Goal: Find specific page/section: Find specific page/section

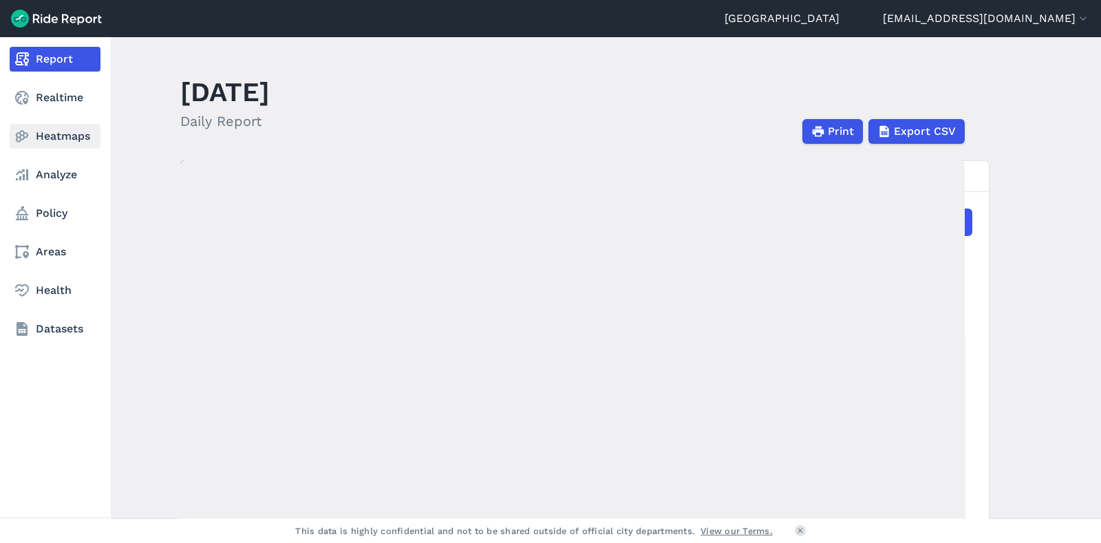
click at [77, 138] on link "Heatmaps" at bounding box center [55, 136] width 91 height 25
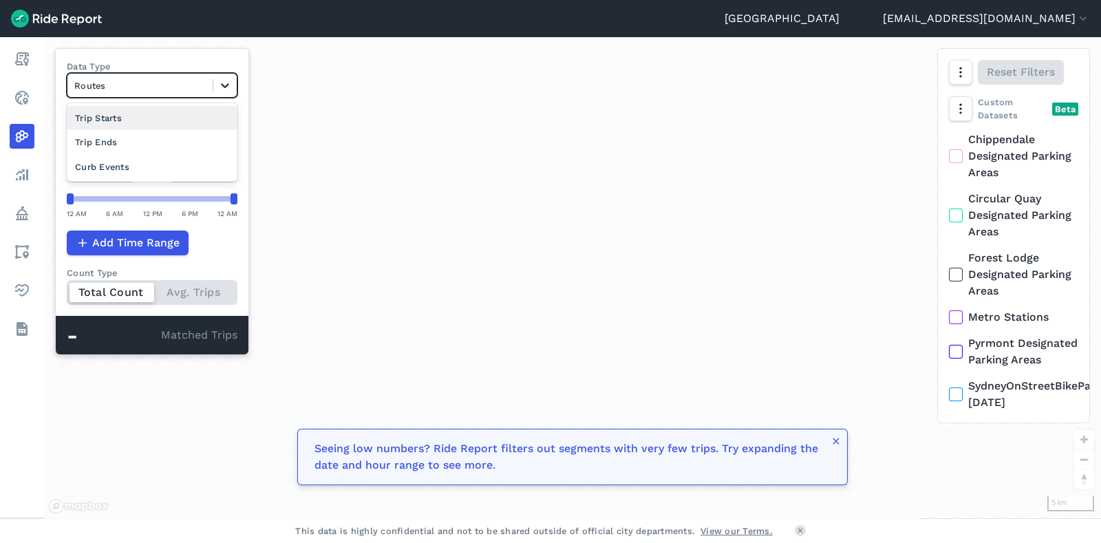
click at [231, 83] on icon at bounding box center [225, 85] width 14 height 14
click at [200, 157] on div "Curb Events" at bounding box center [152, 167] width 171 height 24
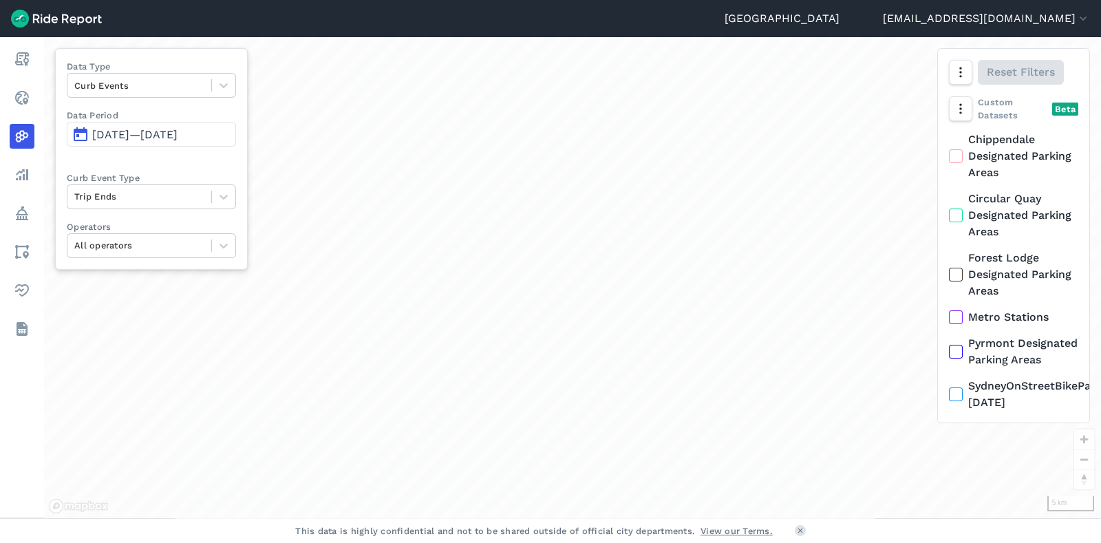
click at [178, 136] on span "[DATE]—[DATE]" at bounding box center [134, 134] width 85 height 13
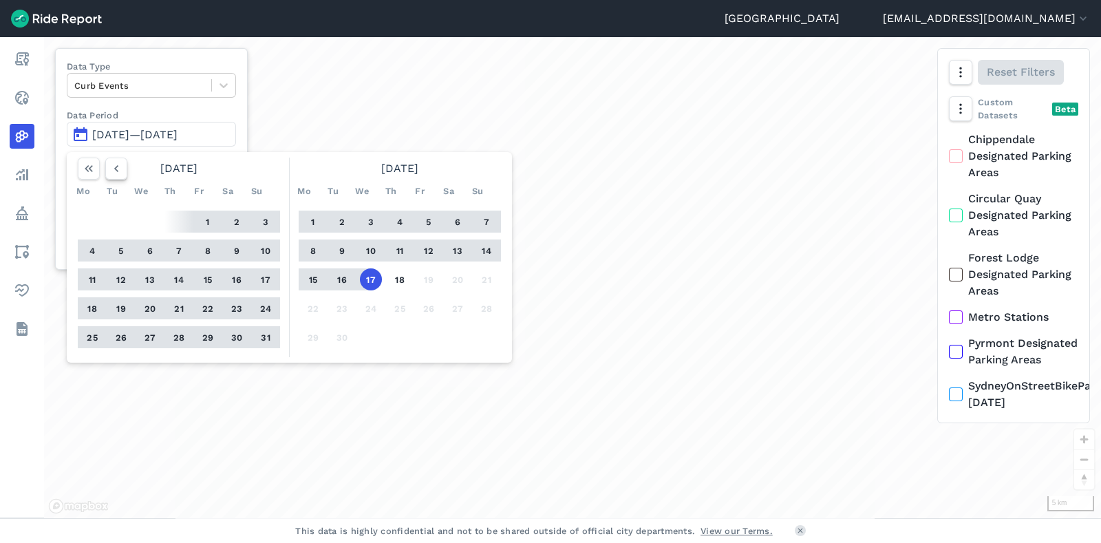
click at [124, 169] on button "button" at bounding box center [116, 169] width 22 height 22
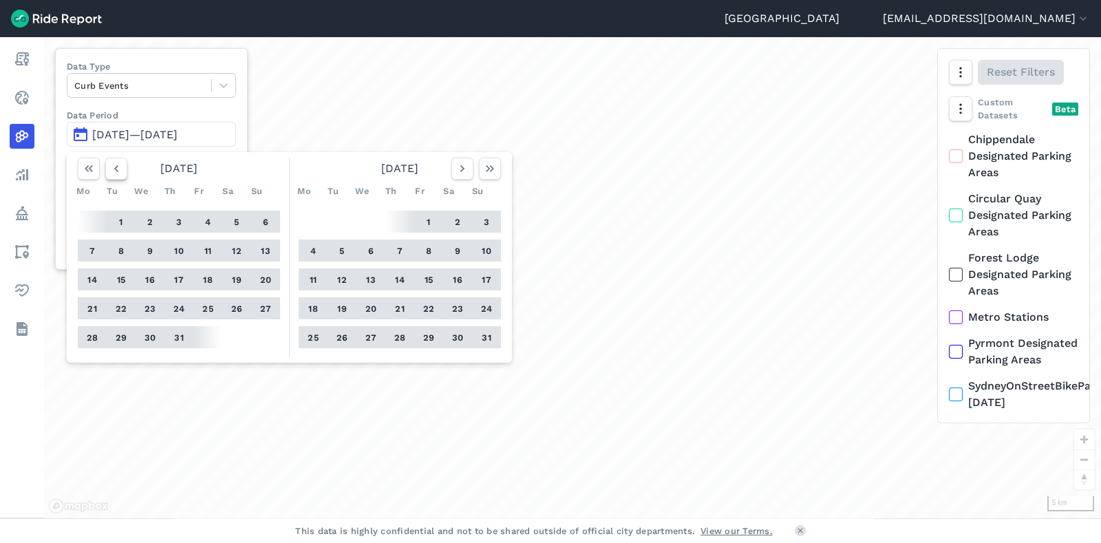
click at [124, 169] on button "button" at bounding box center [116, 169] width 22 height 22
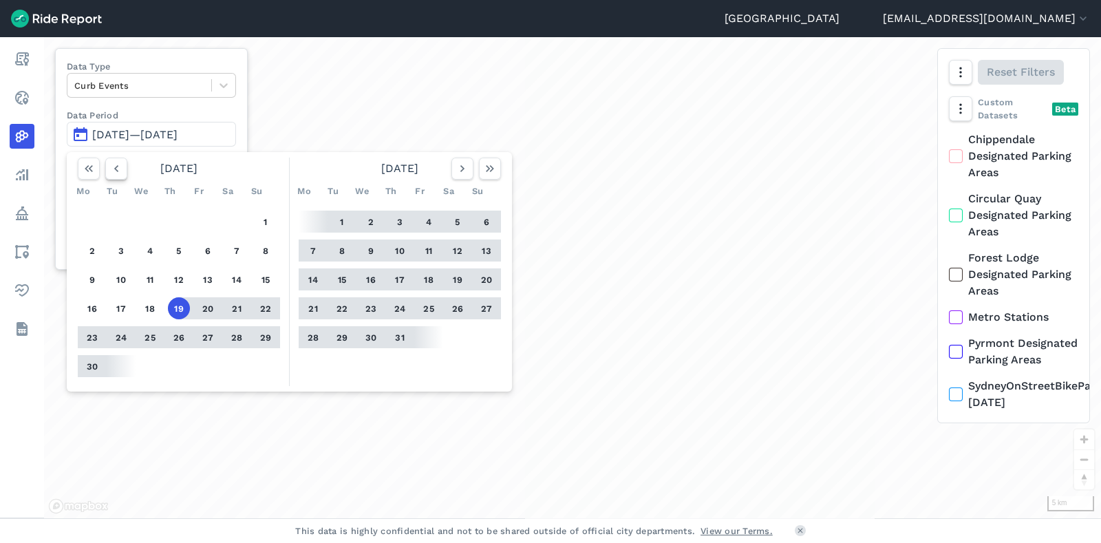
click at [124, 169] on button "button" at bounding box center [116, 169] width 22 height 22
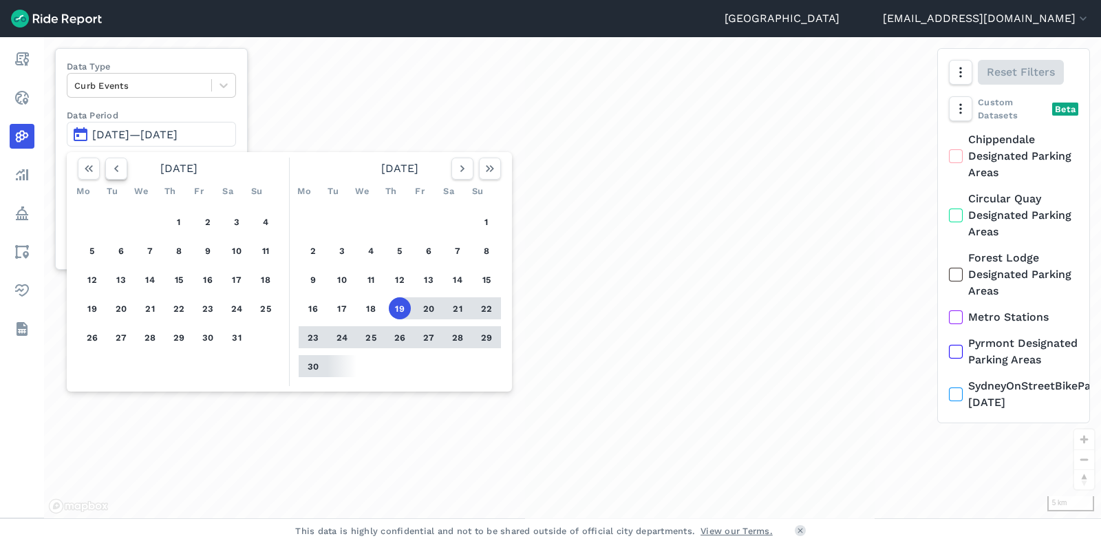
click at [124, 169] on button "button" at bounding box center [116, 169] width 22 height 22
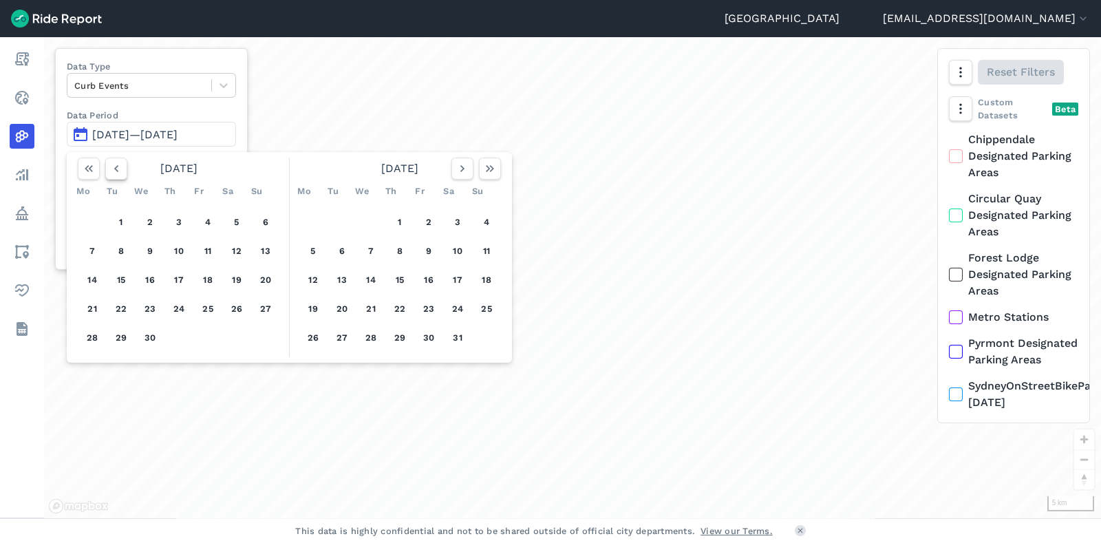
click at [124, 169] on button "button" at bounding box center [116, 169] width 22 height 22
click at [371, 220] on button "1" at bounding box center [371, 222] width 22 height 22
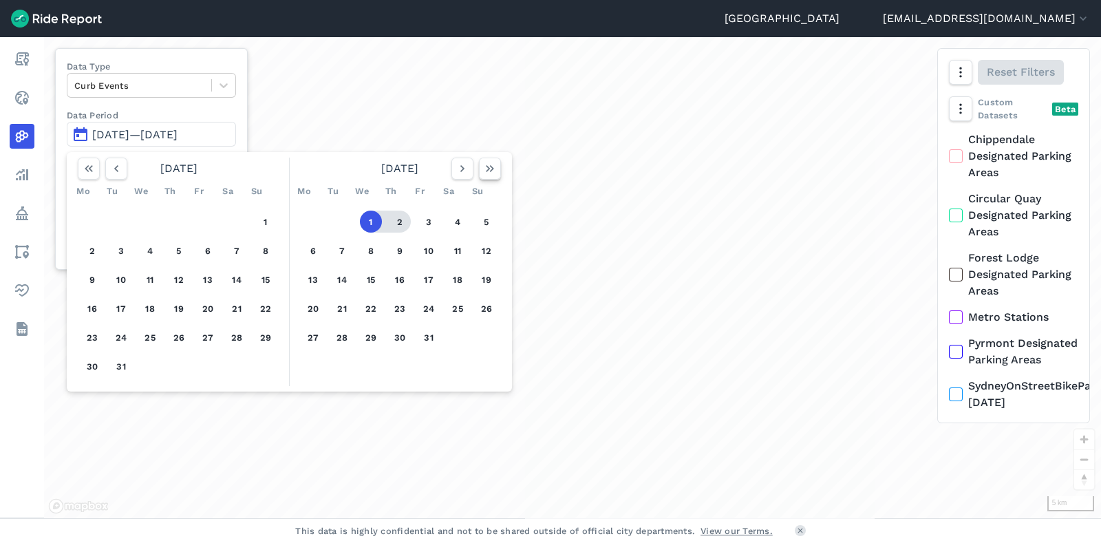
click at [486, 171] on use "button" at bounding box center [490, 168] width 8 height 7
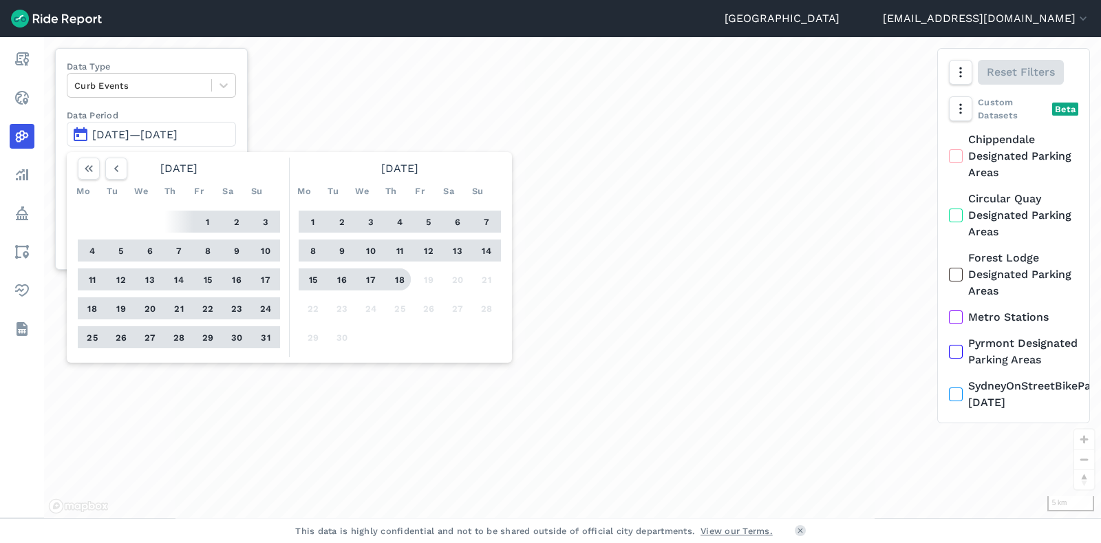
click at [399, 277] on button "18" at bounding box center [400, 279] width 22 height 22
